Goal: Communication & Community: Answer question/provide support

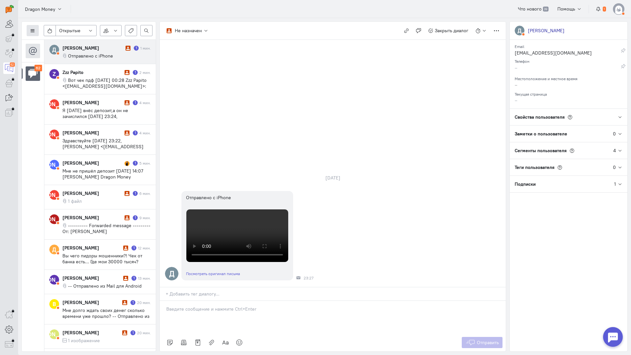
click at [33, 29] on icon at bounding box center [32, 30] width 5 height 5
click at [61, 41] on span "Список пользователей" at bounding box center [63, 44] width 49 height 6
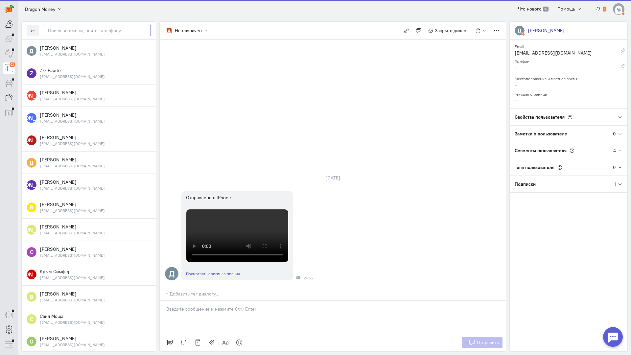
click at [89, 33] on input "text" at bounding box center [97, 30] width 107 height 11
paste input "Woodsman908907a"
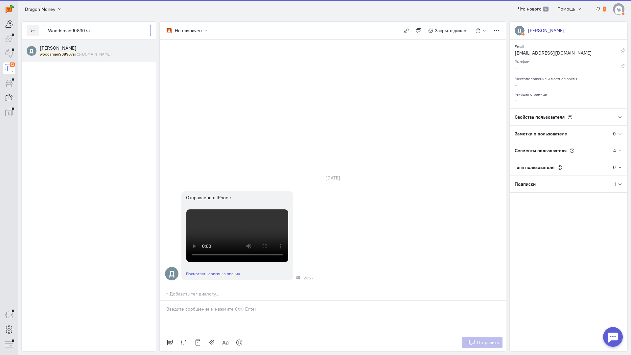
type input "Woodsman908907a"
click at [84, 47] on div "[PERSON_NAME] woodsman908907a s@[DOMAIN_NAME]" at bounding box center [95, 51] width 111 height 12
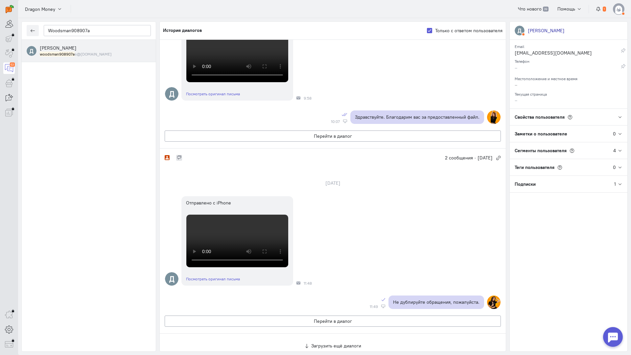
scroll to position [263, 0]
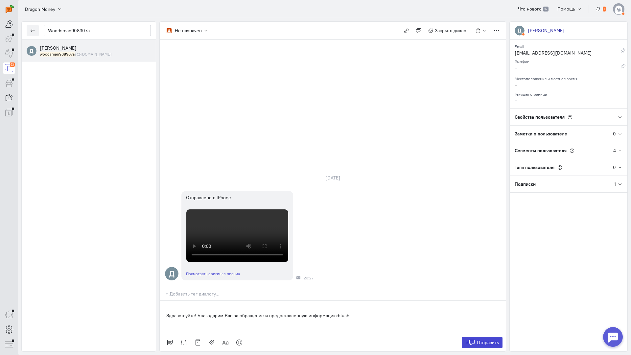
click at [487, 340] on span "Отправить" at bounding box center [488, 343] width 22 height 6
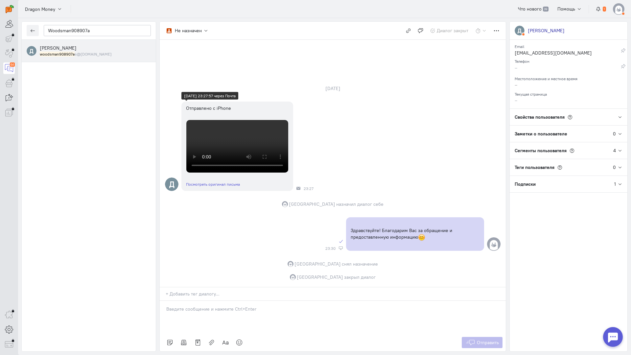
scroll to position [97, 0]
click at [30, 33] on button "button" at bounding box center [33, 30] width 12 height 11
